Goal: Task Accomplishment & Management: Manage account settings

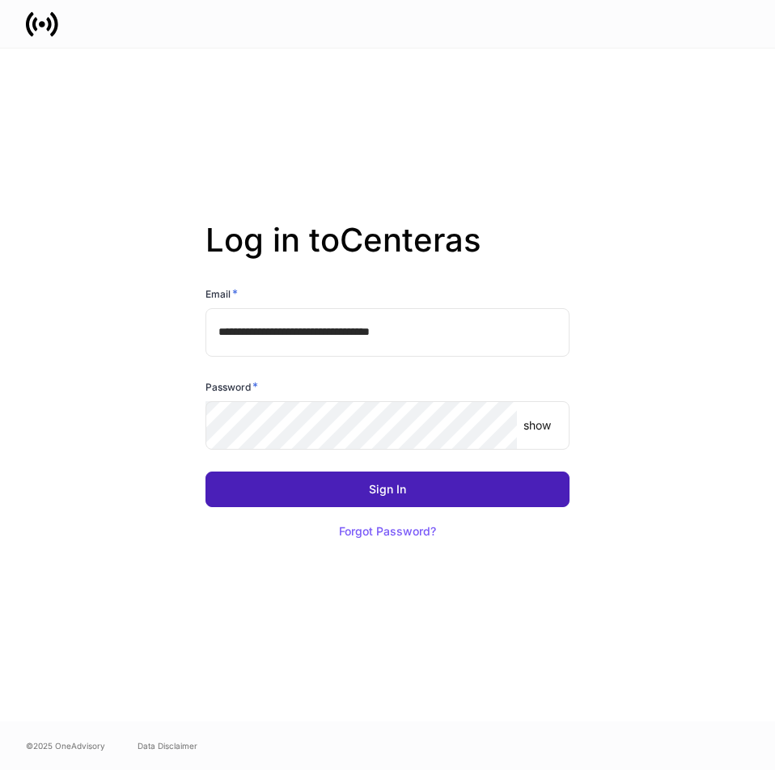
click at [405, 491] on div "Sign In" at bounding box center [387, 489] width 37 height 11
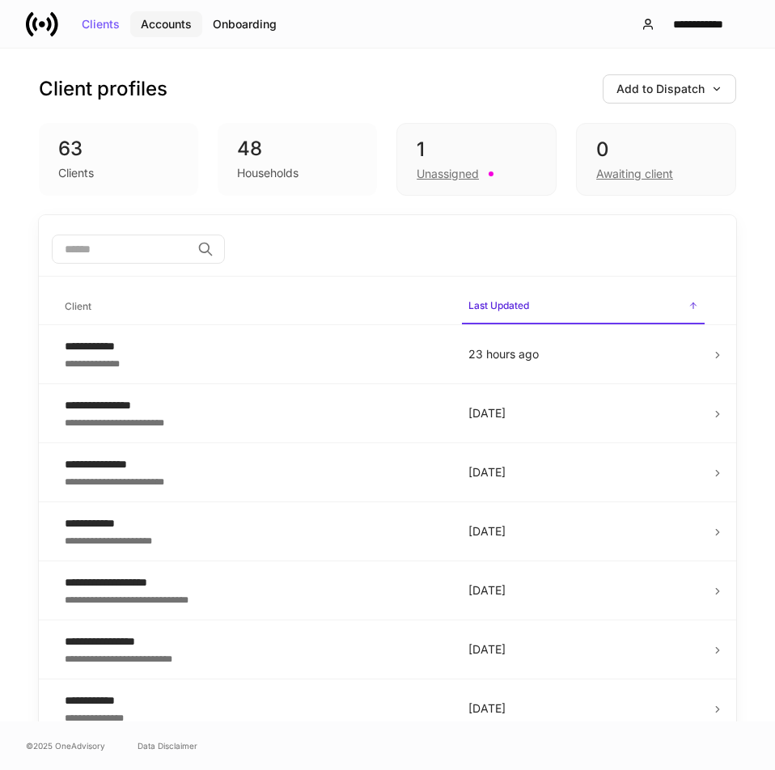
click at [195, 25] on button "Accounts" at bounding box center [166, 24] width 72 height 26
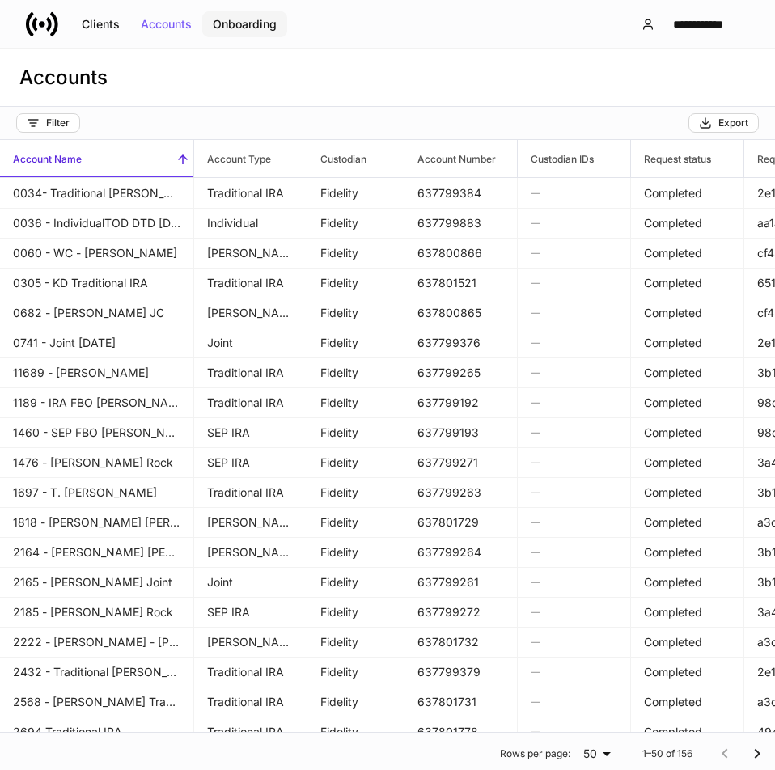
click at [262, 28] on div "Onboarding" at bounding box center [245, 24] width 64 height 11
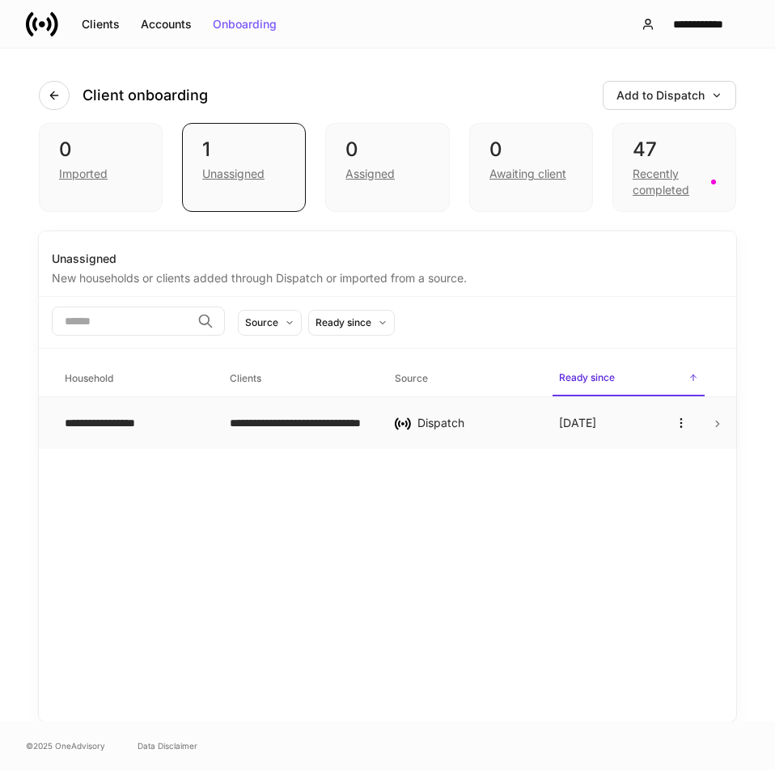
click at [208, 433] on td "**********" at bounding box center [134, 423] width 165 height 53
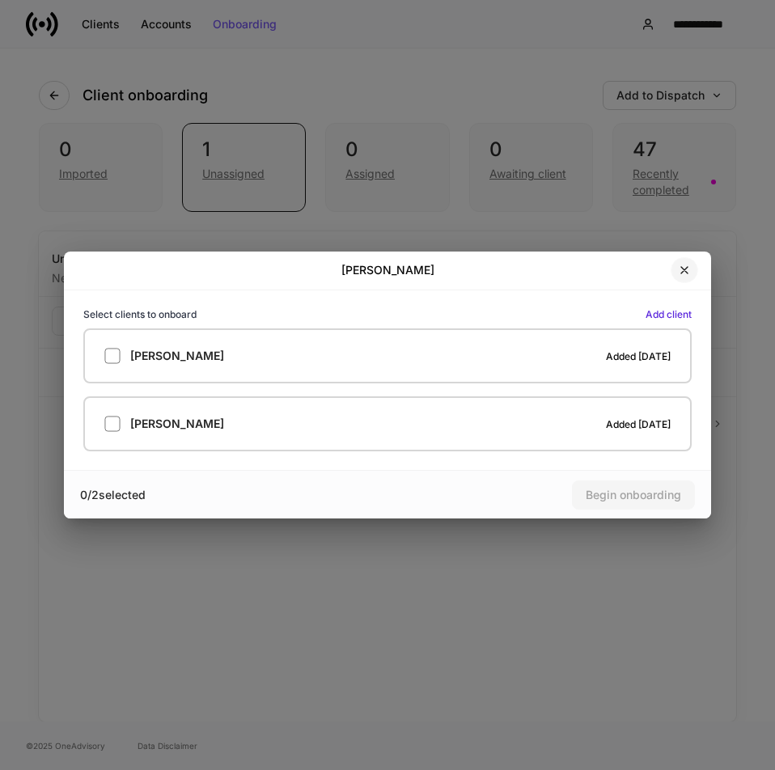
click at [679, 272] on icon "button" at bounding box center [684, 270] width 13 height 13
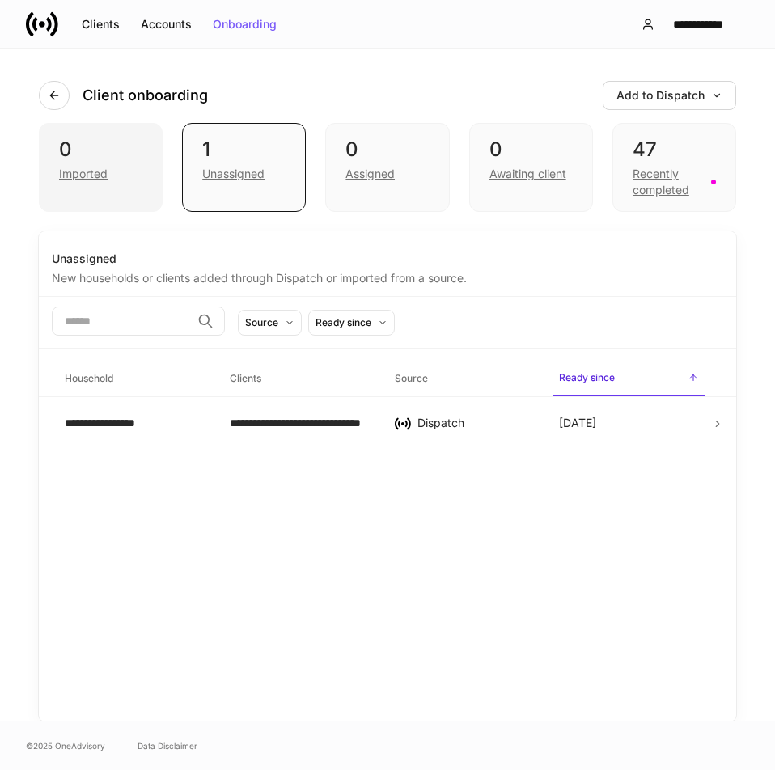
click at [112, 159] on div "0" at bounding box center [100, 150] width 83 height 26
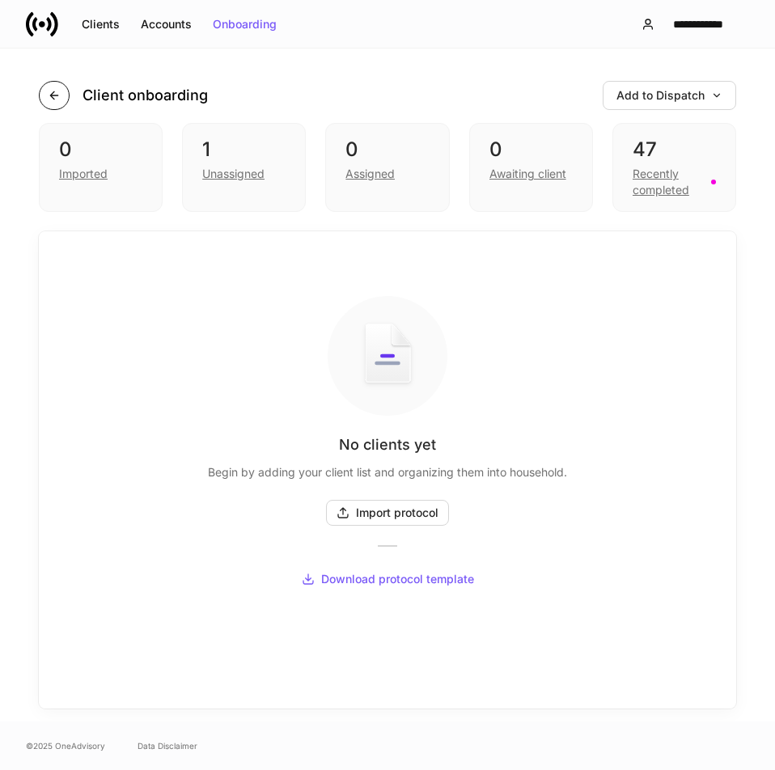
click at [57, 98] on icon "button" at bounding box center [54, 95] width 13 height 13
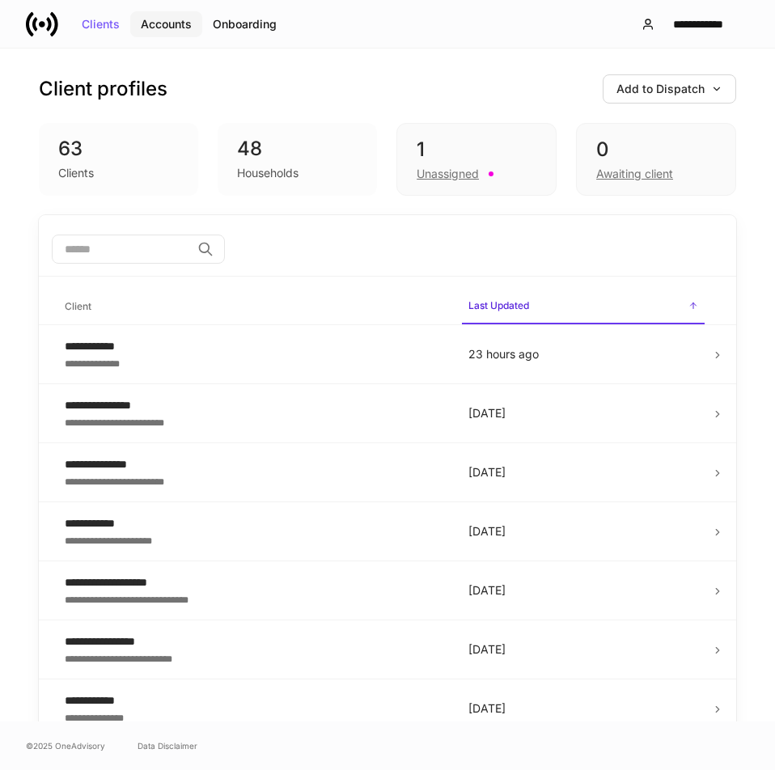
click at [176, 23] on div "Accounts" at bounding box center [166, 24] width 51 height 11
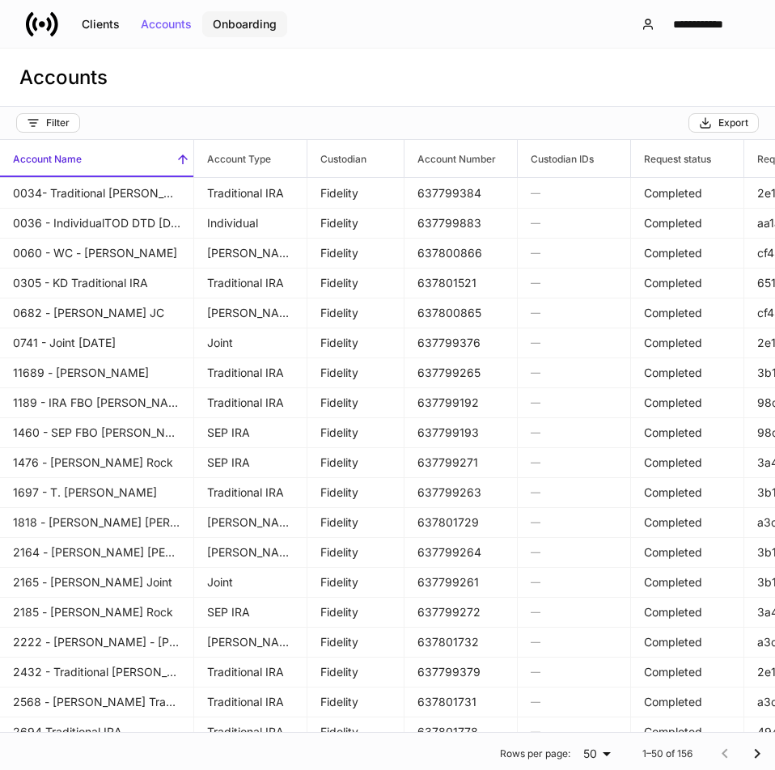
click at [249, 25] on div "Onboarding" at bounding box center [245, 24] width 64 height 11
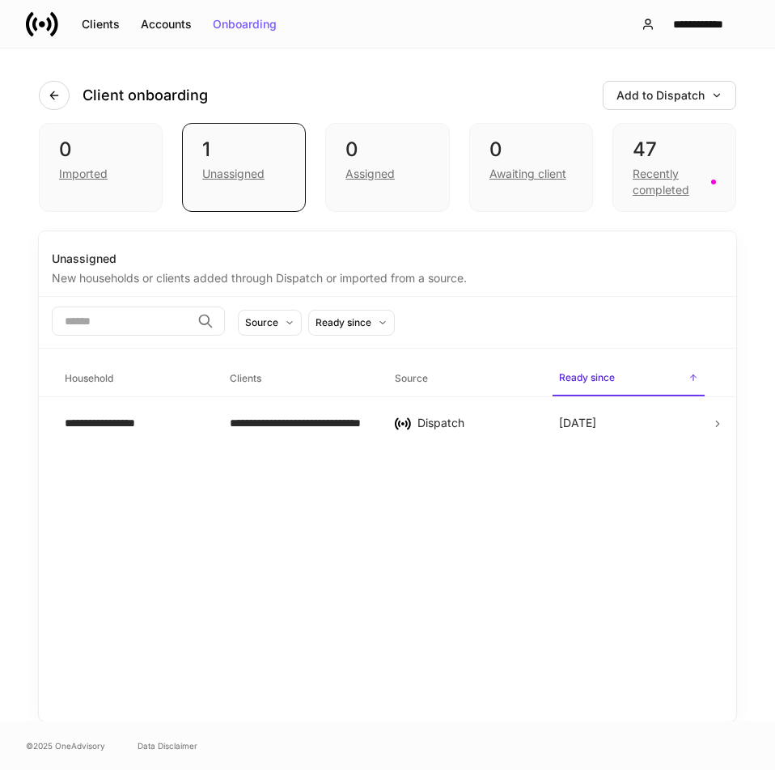
click at [48, 21] on icon at bounding box center [48, 24] width 5 height 14
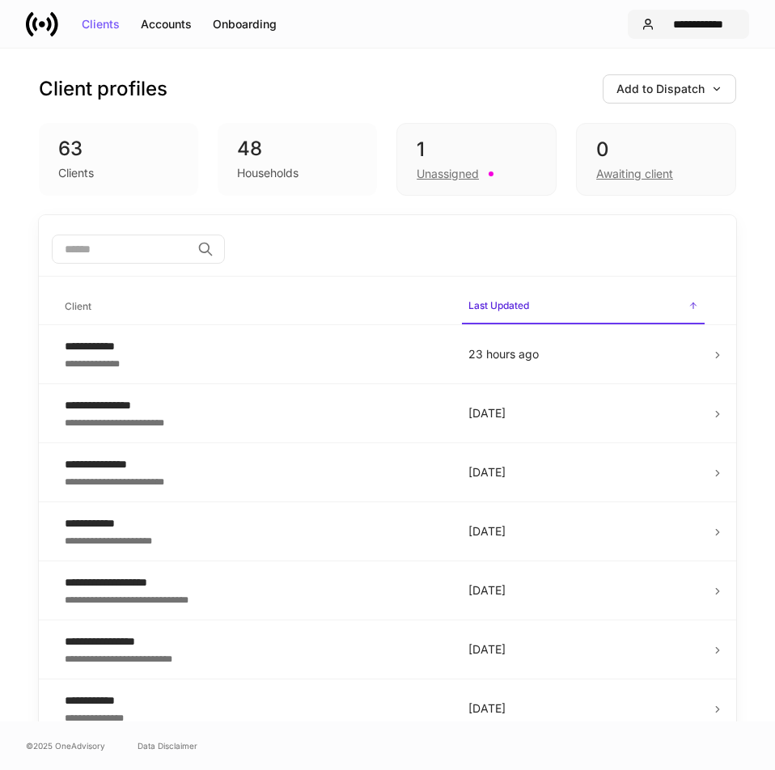
click at [682, 27] on div "**********" at bounding box center [698, 24] width 74 height 11
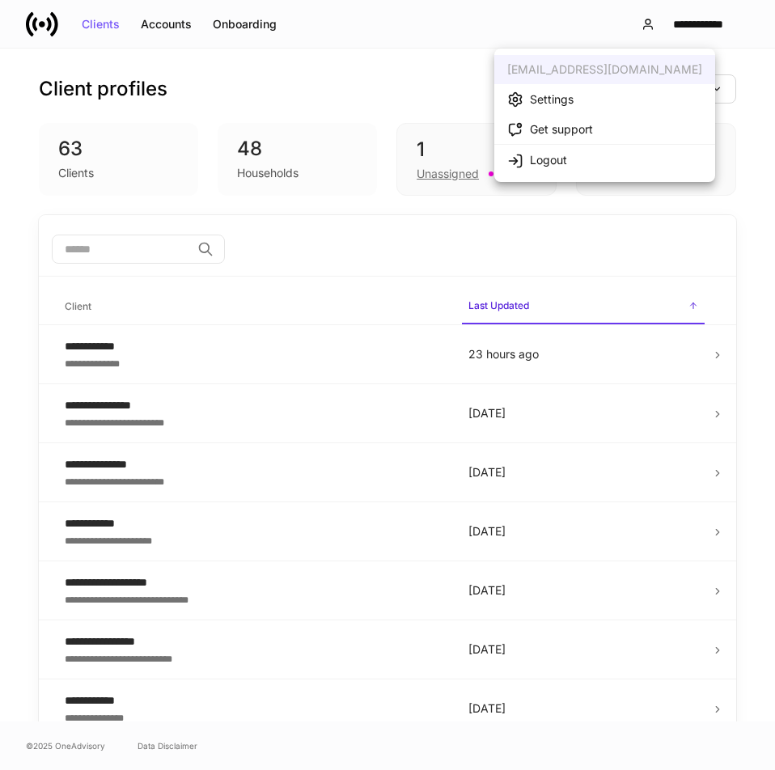
click at [382, 58] on div at bounding box center [387, 385] width 775 height 770
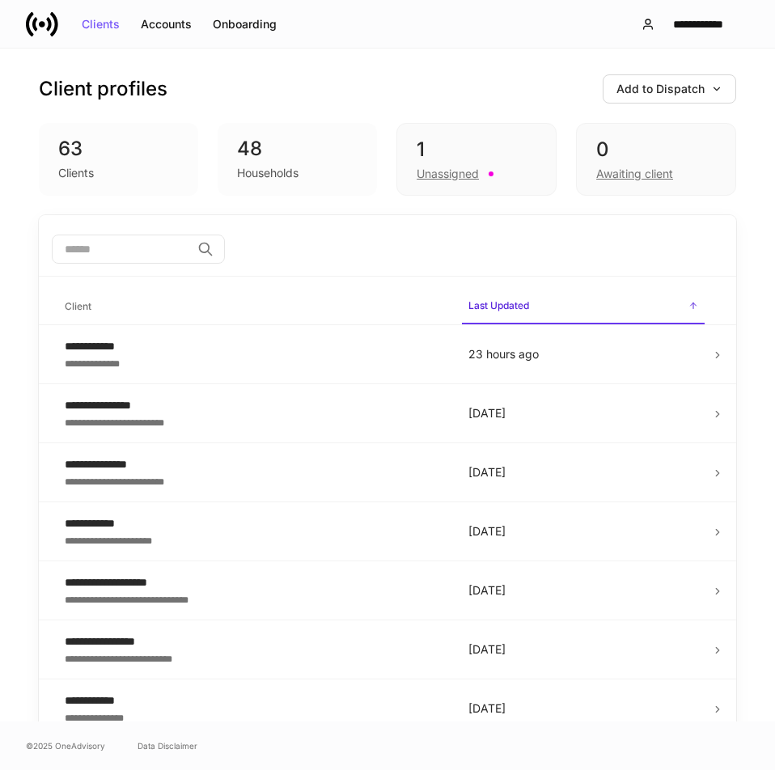
click at [322, 92] on div "Client profiles Add to Dispatch" at bounding box center [387, 88] width 697 height 29
click at [252, 28] on div "Onboarding" at bounding box center [245, 24] width 64 height 11
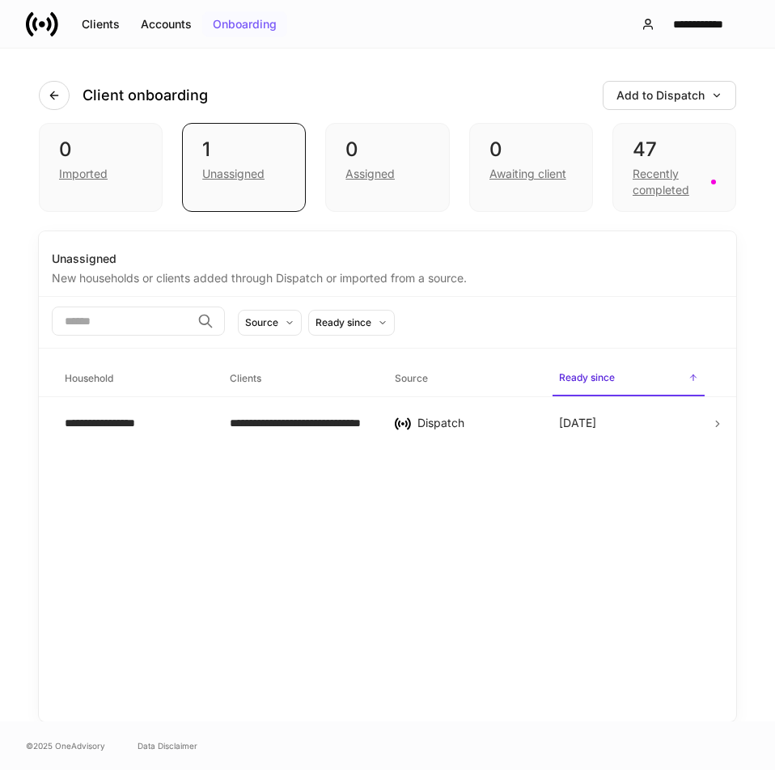
click at [216, 16] on button "Onboarding" at bounding box center [244, 24] width 85 height 26
click at [169, 23] on div "Accounts" at bounding box center [166, 24] width 51 height 11
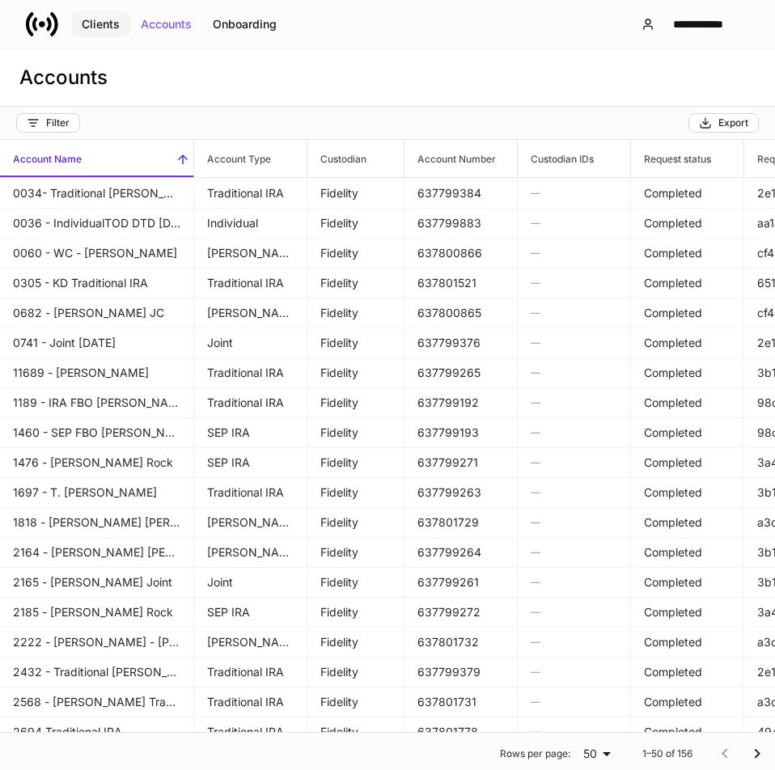
click at [89, 34] on button "Clients" at bounding box center [100, 24] width 59 height 26
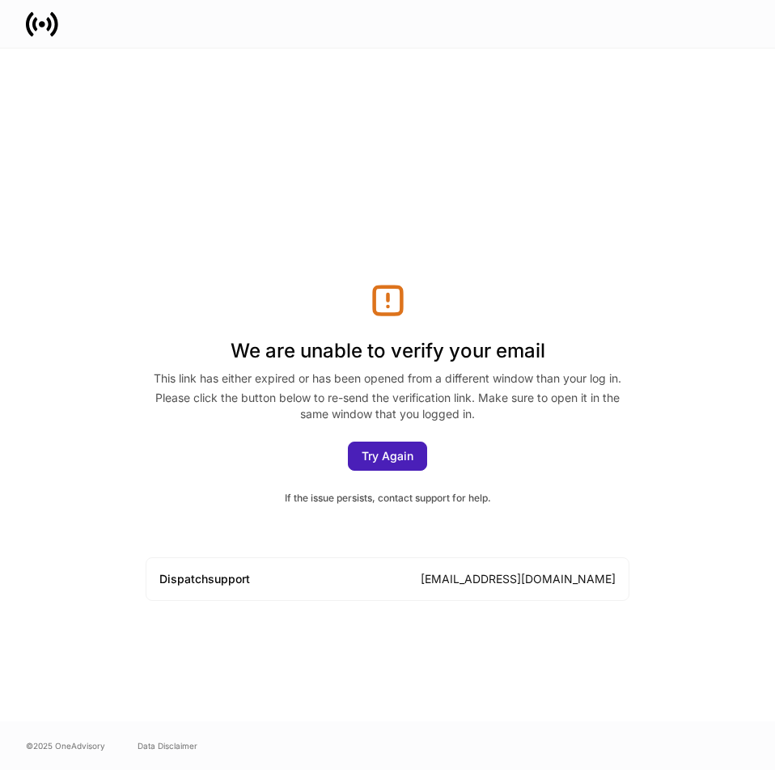
click at [378, 456] on div "Try Again" at bounding box center [387, 455] width 52 height 11
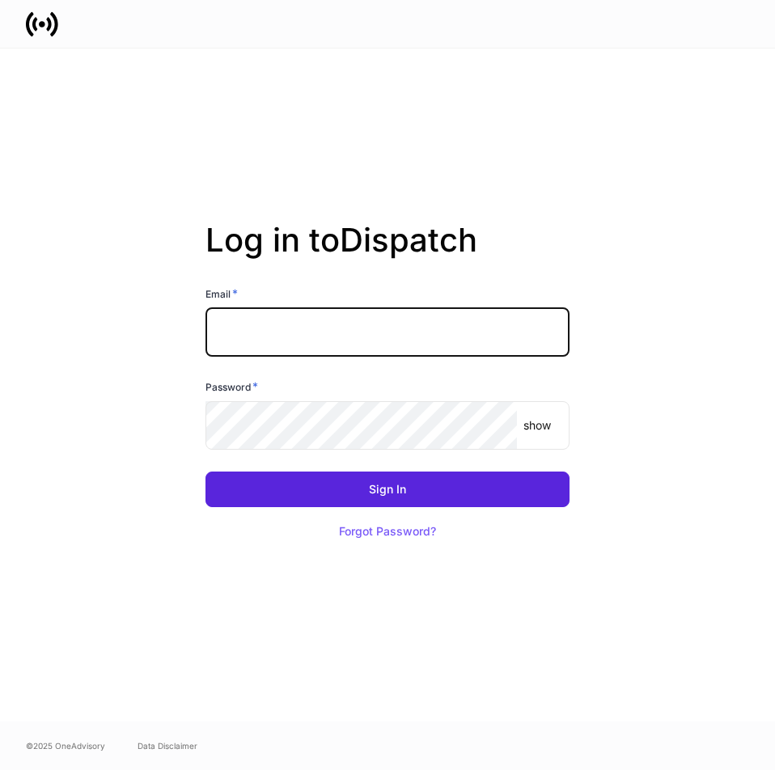
drag, startPoint x: 304, startPoint y: 324, endPoint x: 298, endPoint y: 331, distance: 8.6
click at [304, 324] on input "text" at bounding box center [387, 332] width 364 height 49
type input "**********"
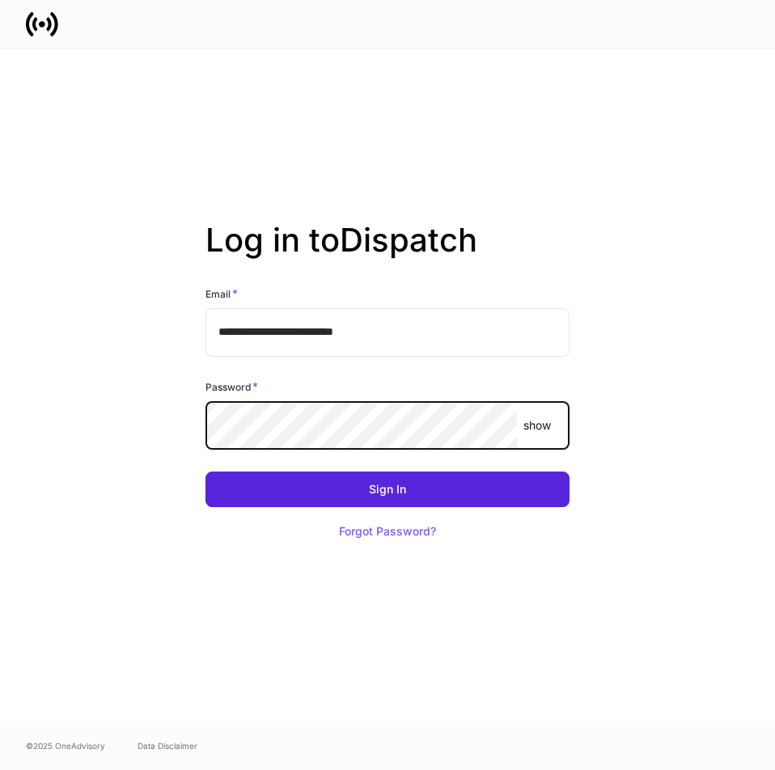
click at [205, 471] on button "Sign In" at bounding box center [387, 489] width 364 height 36
